Goal: Communication & Community: Connect with others

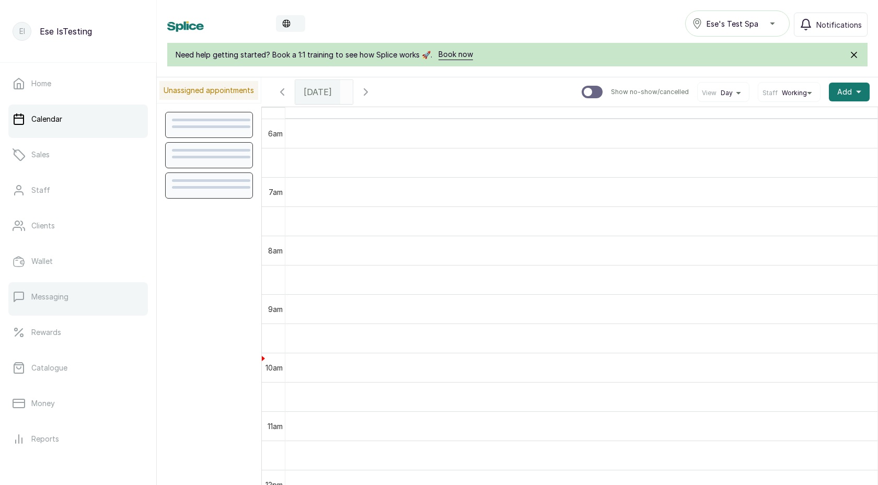
scroll to position [116, 0]
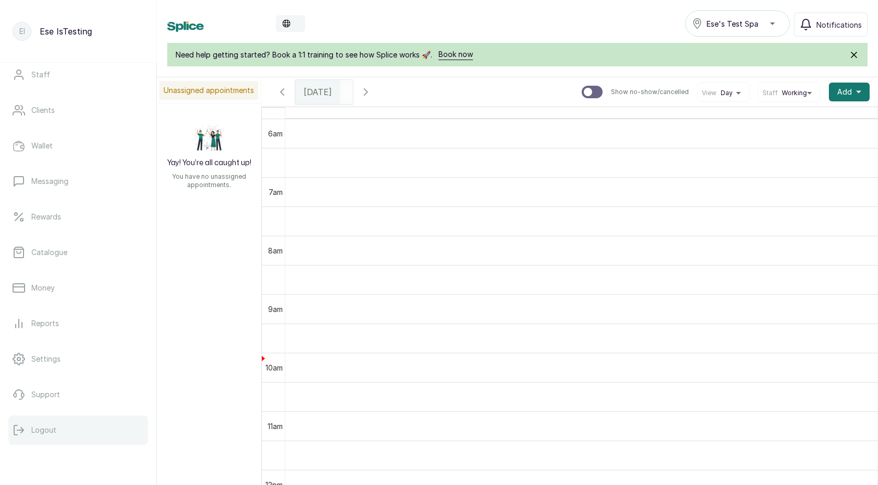
click at [47, 432] on p "Logout" at bounding box center [43, 430] width 25 height 10
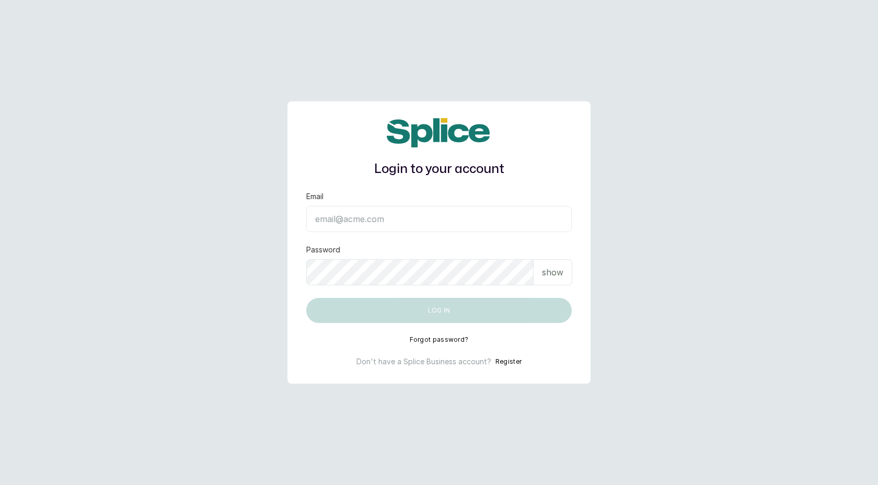
click at [395, 218] on input "Email" at bounding box center [439, 219] width 266 height 26
type input "[EMAIL_ADDRESS][DOMAIN_NAME]"
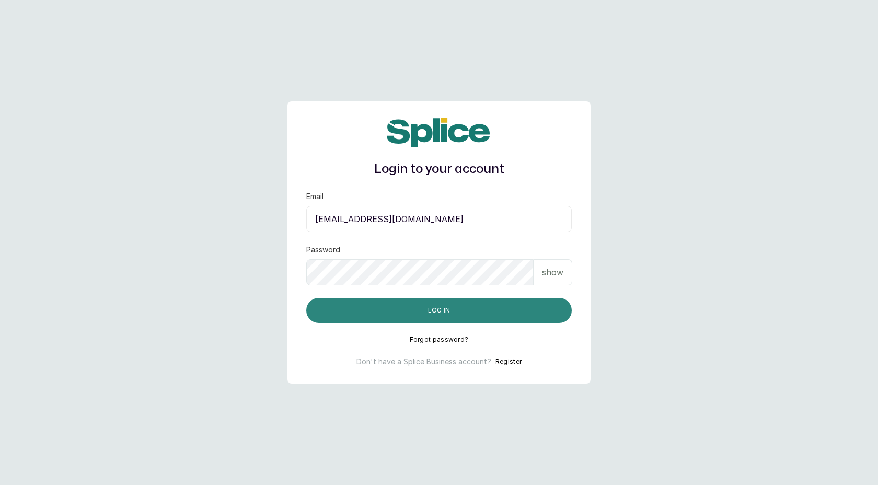
click at [423, 320] on button "Log in" at bounding box center [439, 310] width 266 height 25
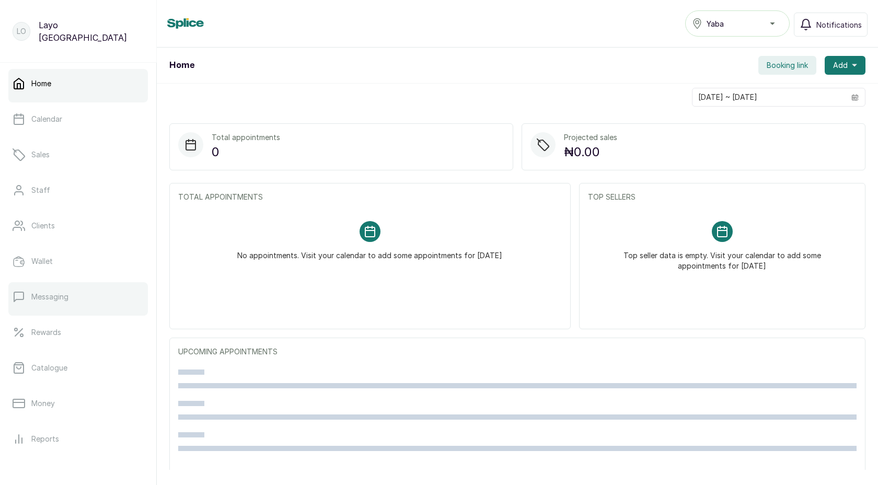
click at [48, 298] on p "Messaging" at bounding box center [49, 297] width 37 height 10
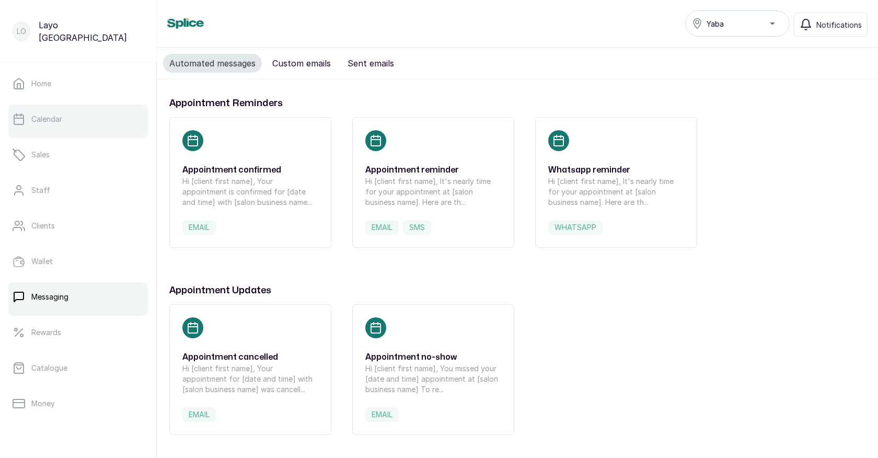
click at [45, 120] on p "Calendar" at bounding box center [46, 119] width 31 height 10
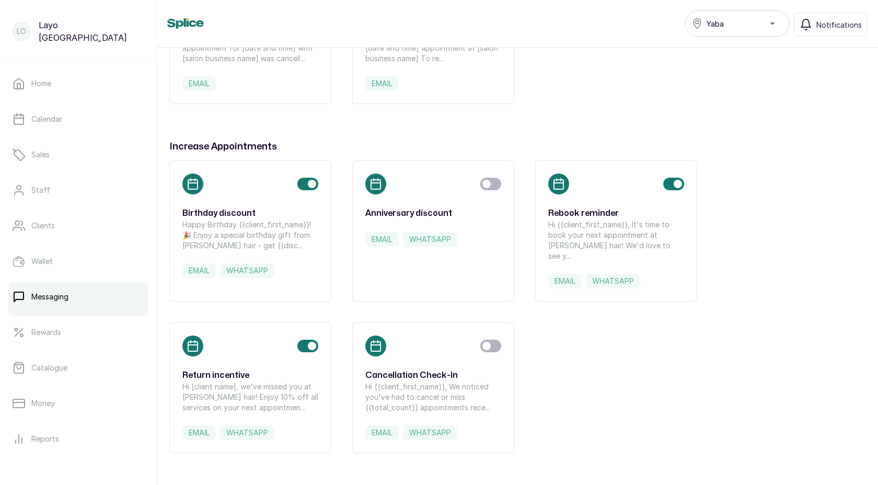
scroll to position [320, 0]
